Goal: Navigation & Orientation: Find specific page/section

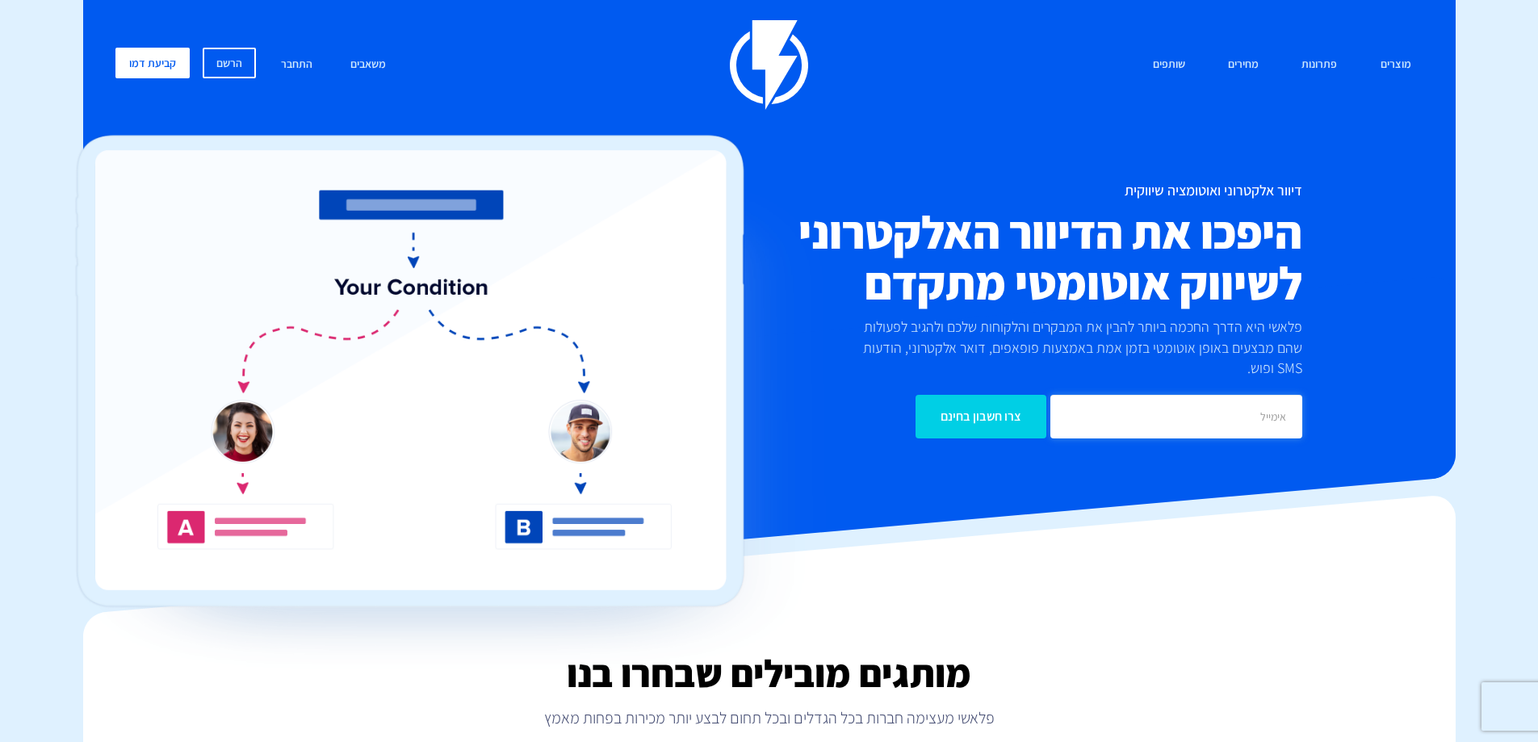
click at [1196, 395] on input "email" at bounding box center [1176, 417] width 252 height 44
click at [302, 65] on link "התחבר" at bounding box center [297, 65] width 56 height 35
click at [282, 56] on link "התחבר" at bounding box center [297, 65] width 56 height 35
